Goal: Complete application form

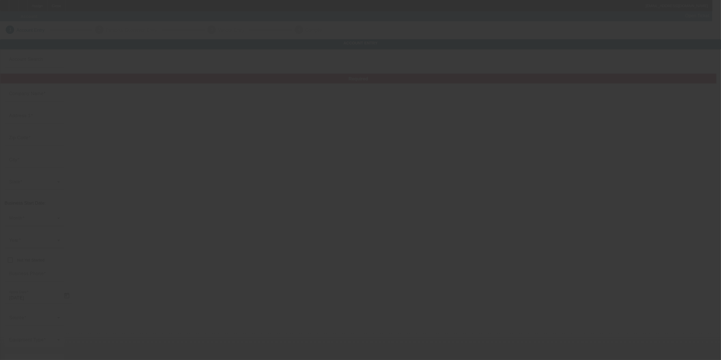
type input "[PERSON_NAME]"
type input "[STREET_ADDRESS]"
type input "17901"
type input "[GEOGRAPHIC_DATA]"
type input "[PHONE_NUMBER]"
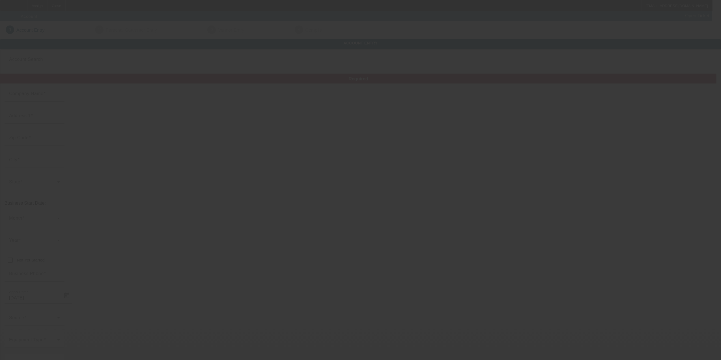
type input "[EMAIL_ADDRESS][DOMAIN_NAME]"
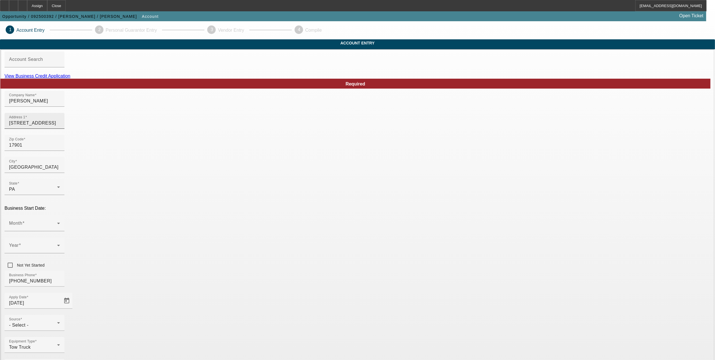
drag, startPoint x: 69, startPoint y: 23, endPoint x: 277, endPoint y: 125, distance: 231.2
click at [274, 125] on app-root "Assign Close [EMAIL_ADDRESS][DOMAIN_NAME] Opportunity / 092500392 / [PERSON_NAM…" at bounding box center [357, 361] width 715 height 723
drag, startPoint x: 246, startPoint y: 111, endPoint x: 211, endPoint y: 112, distance: 34.8
click at [60, 104] on input "[PERSON_NAME]" at bounding box center [34, 101] width 51 height 7
